Goal: Find specific page/section: Find specific page/section

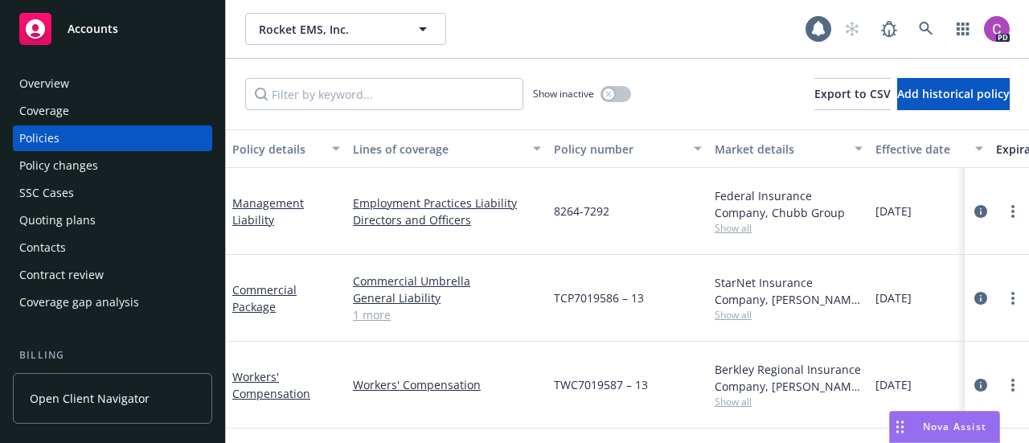
scroll to position [68, 4]
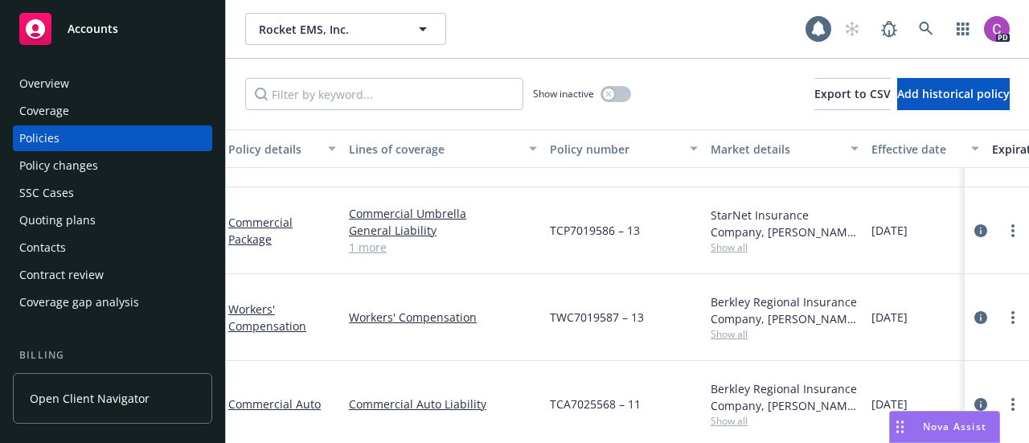
click at [84, 30] on span "Accounts" at bounding box center [93, 29] width 51 height 13
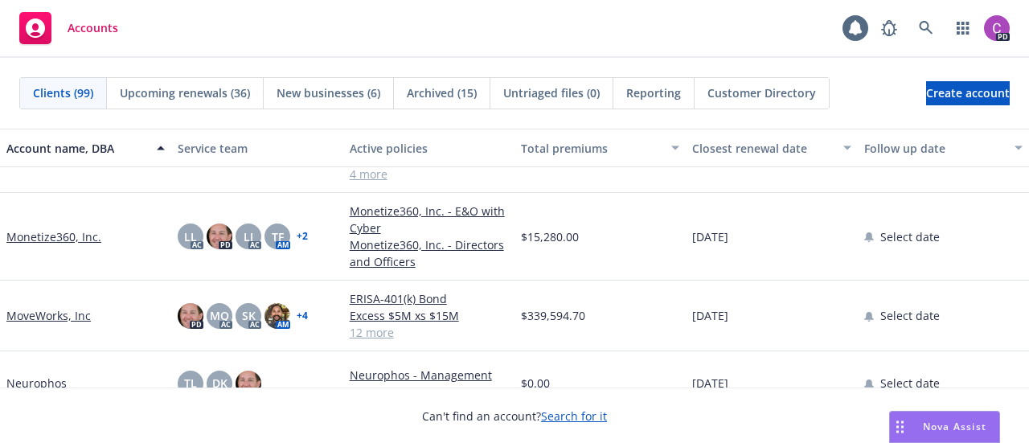
scroll to position [4570, 0]
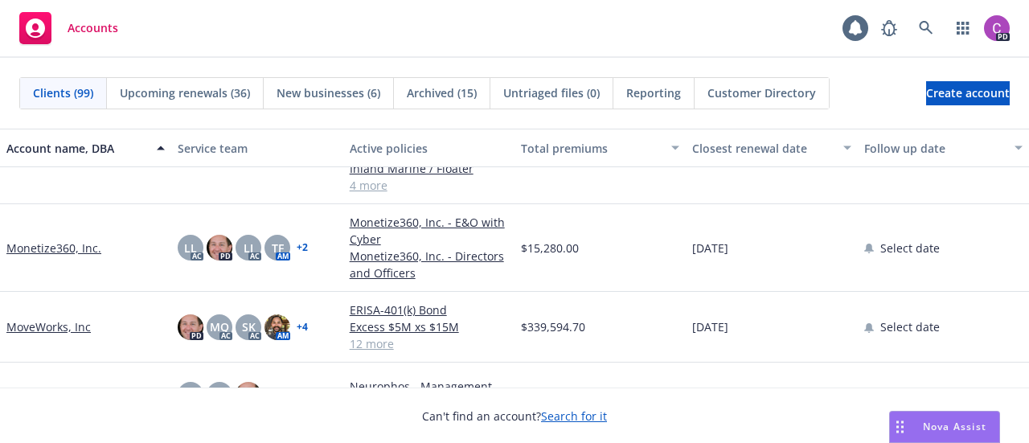
click at [38, 335] on link "MoveWorks, Inc" at bounding box center [48, 326] width 84 height 17
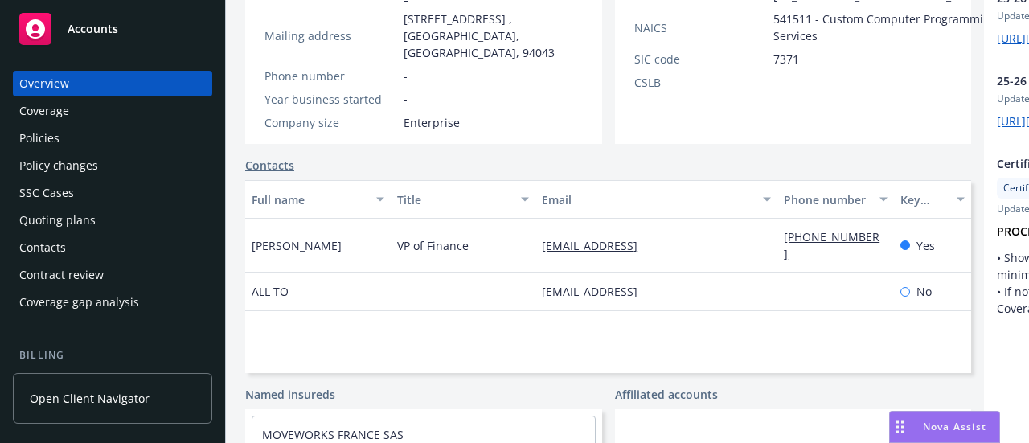
scroll to position [312, 0]
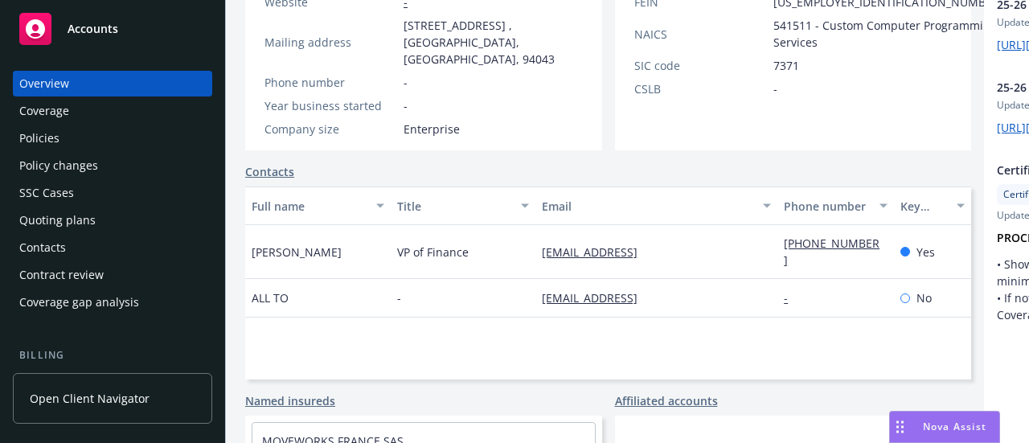
click at [126, 127] on div "Policies" at bounding box center [112, 138] width 187 height 26
